Goal: Task Accomplishment & Management: Manage account settings

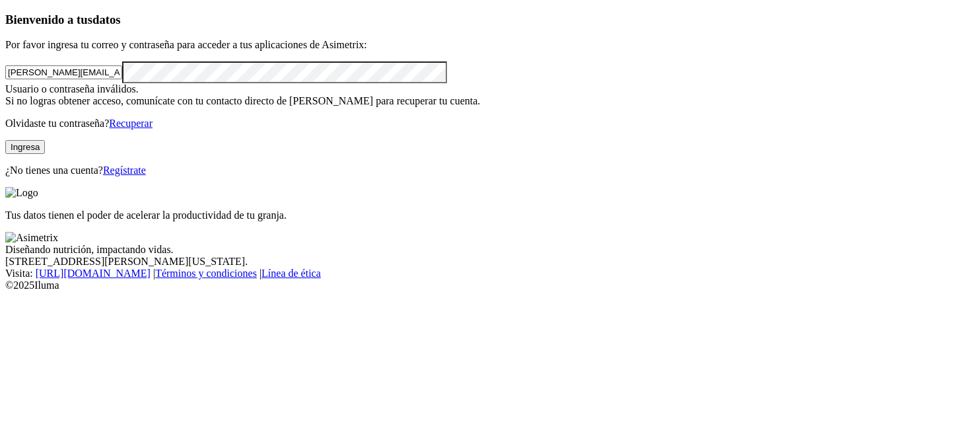
click input "submit" at bounding box center [0, 0] width 0 height 0
click at [45, 154] on button "Ingresa" at bounding box center [25, 147] width 40 height 14
click at [153, 129] on link "Recuperar" at bounding box center [131, 123] width 44 height 11
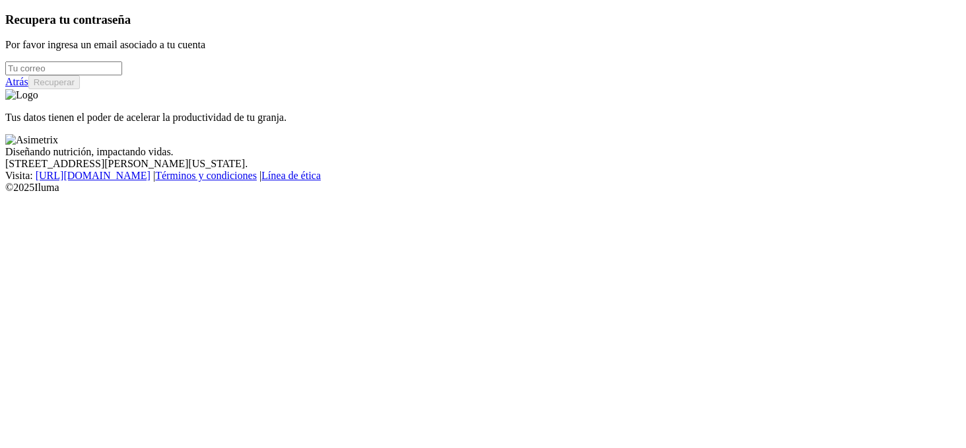
click at [122, 75] on input "email" at bounding box center [63, 68] width 117 height 14
type input "[PERSON_NAME][EMAIL_ADDRESS][DOMAIN_NAME]"
click at [80, 89] on button "Recuperar" at bounding box center [54, 82] width 52 height 14
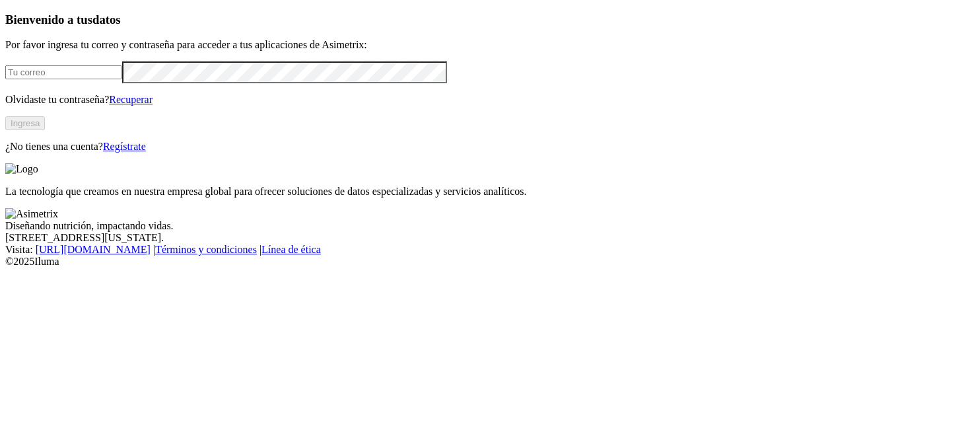
click at [229, 83] on form at bounding box center [483, 72] width 956 height 22
click at [122, 79] on input "email" at bounding box center [63, 72] width 117 height 14
type input "[PERSON_NAME][EMAIL_ADDRESS][DOMAIN_NAME]"
click input "submit" at bounding box center [0, 0] width 0 height 0
